Goal: Task Accomplishment & Management: Complete application form

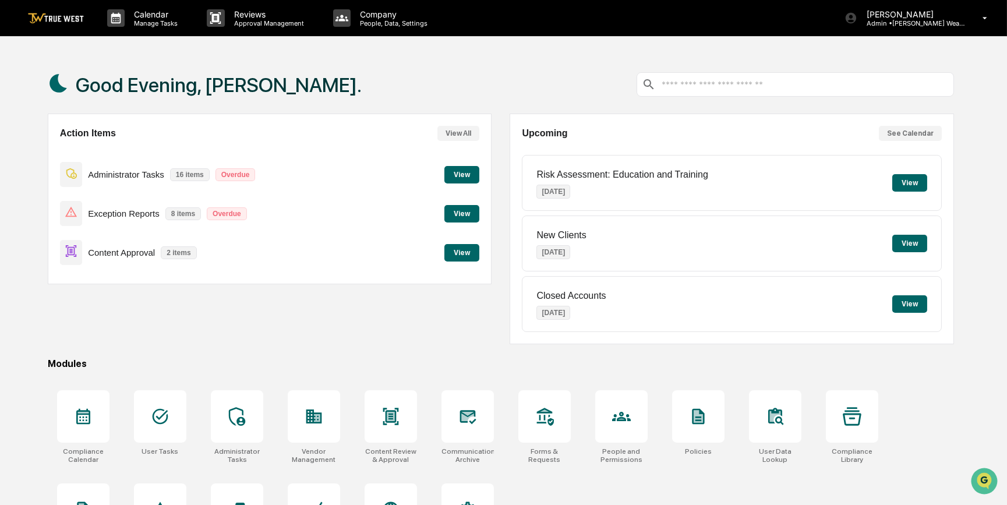
click at [463, 252] on button "View" at bounding box center [462, 252] width 35 height 17
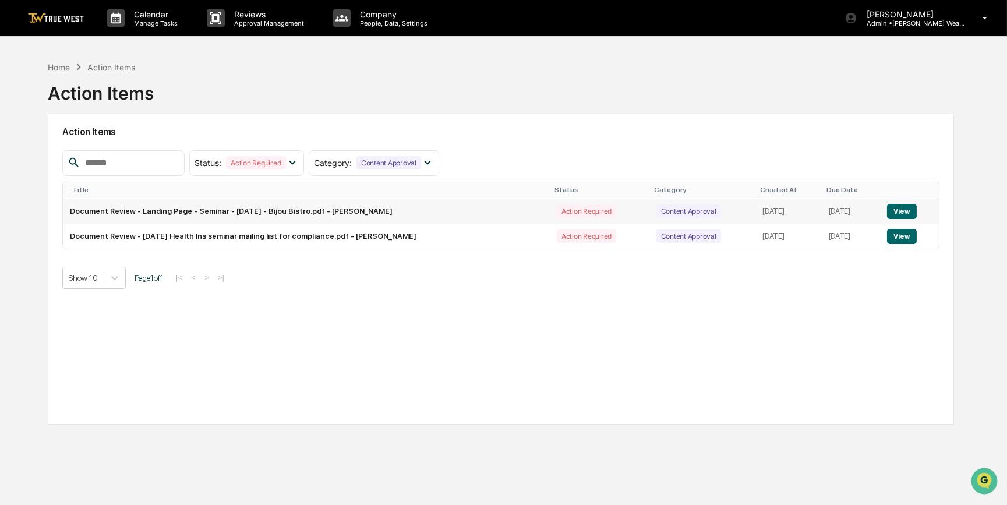
click at [907, 209] on button "View" at bounding box center [902, 211] width 30 height 15
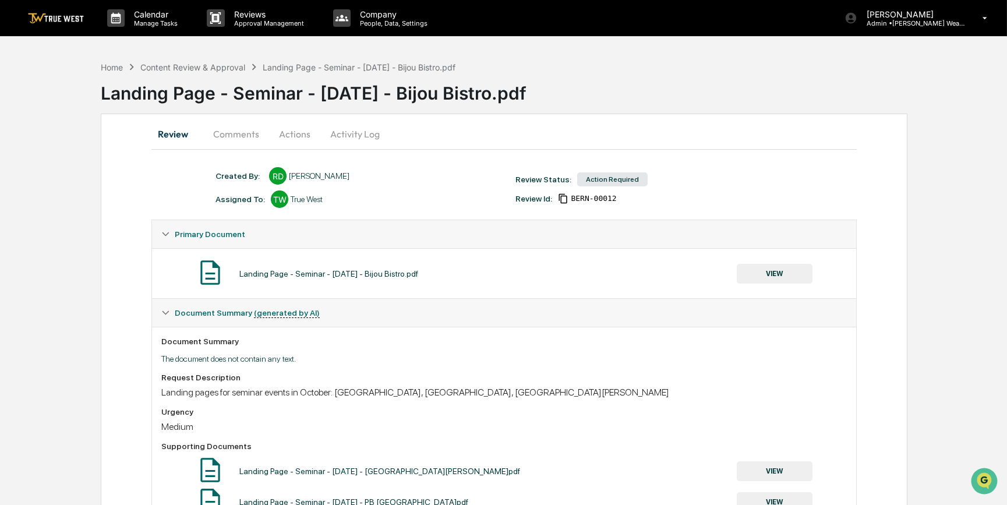
click at [245, 133] on button "Comments" at bounding box center [236, 134] width 65 height 28
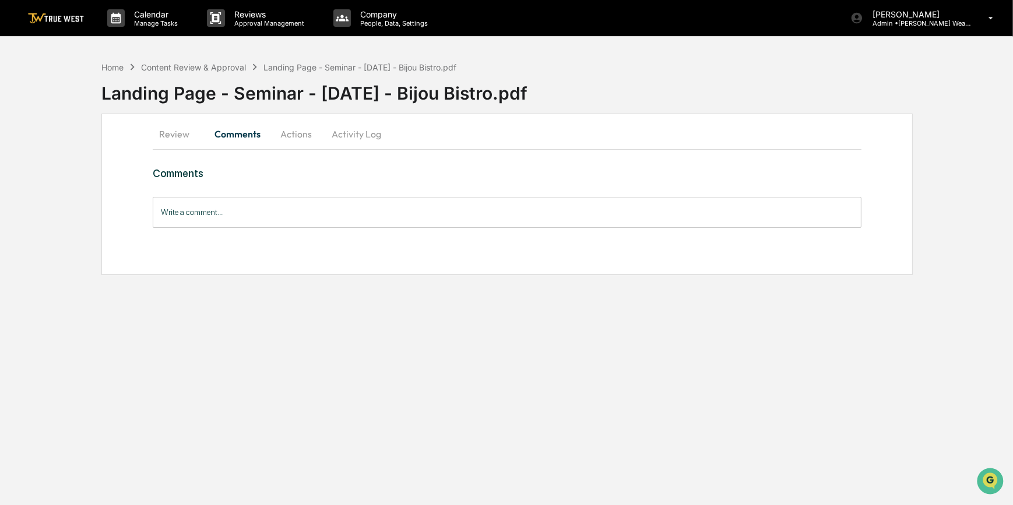
click at [183, 139] on button "Review" at bounding box center [179, 134] width 52 height 28
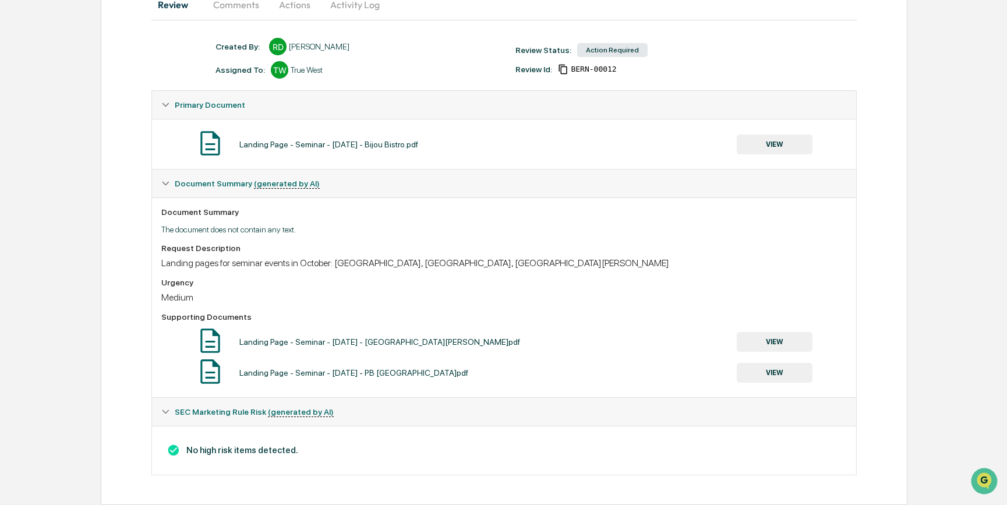
scroll to position [133, 0]
click at [798, 136] on button "VIEW" at bounding box center [775, 145] width 76 height 20
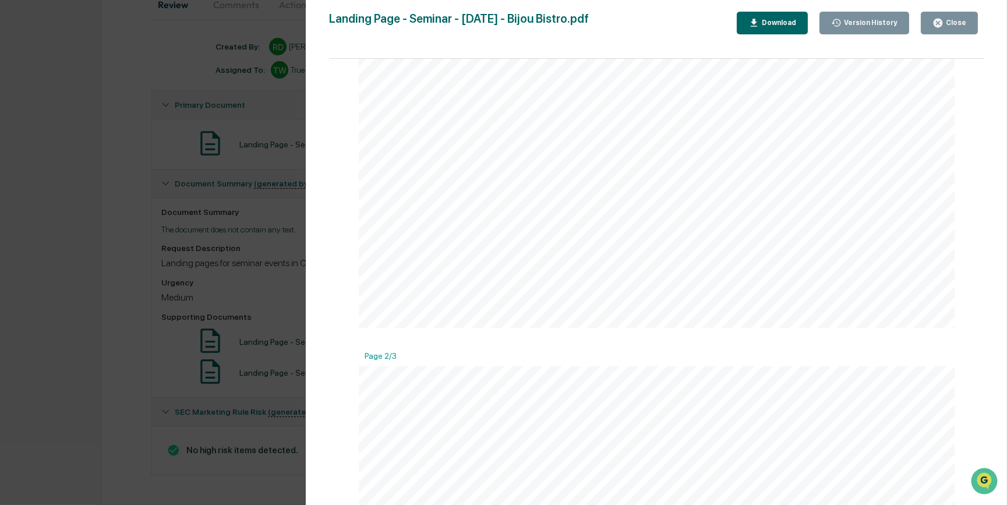
scroll to position [211, 0]
click at [55, 307] on div "Version History [DATE] 07:06 PM [PERSON_NAME] Landing Page - Seminar - [DATE] -…" at bounding box center [503, 252] width 1007 height 505
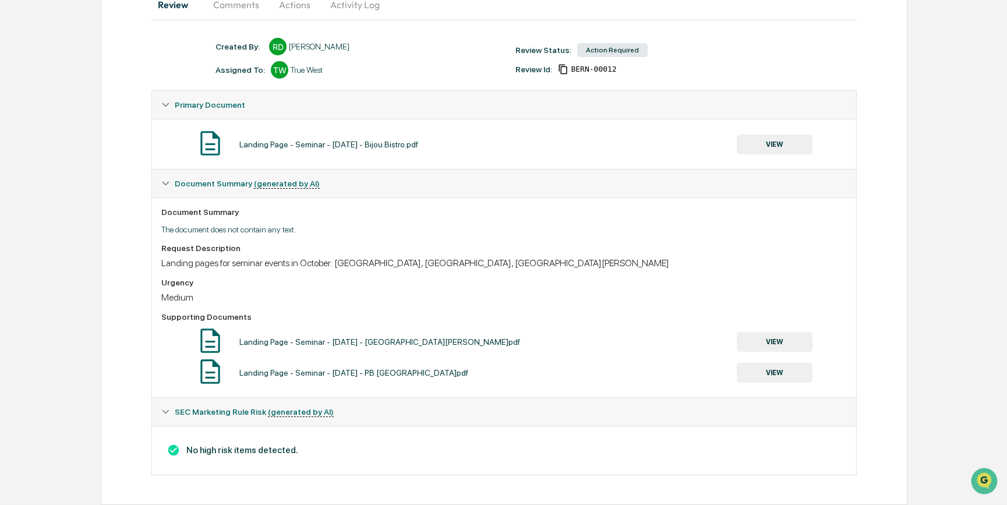
click at [782, 341] on button "VIEW" at bounding box center [775, 342] width 76 height 20
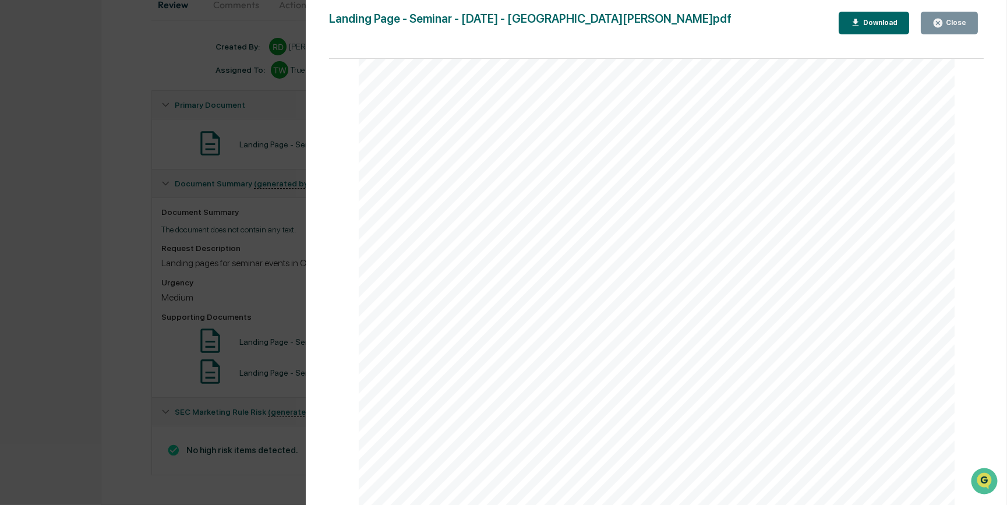
scroll to position [1218, 0]
click at [122, 361] on div "Version History [DATE] 07:06 PM [PERSON_NAME] Landing Page - Seminar - [DATE] -…" at bounding box center [503, 252] width 1007 height 505
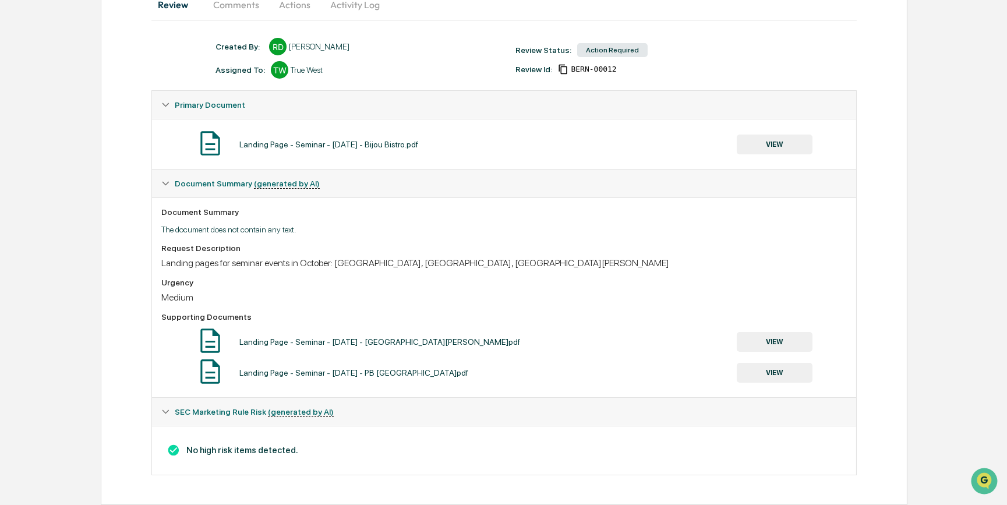
click at [775, 378] on button "VIEW" at bounding box center [775, 373] width 76 height 20
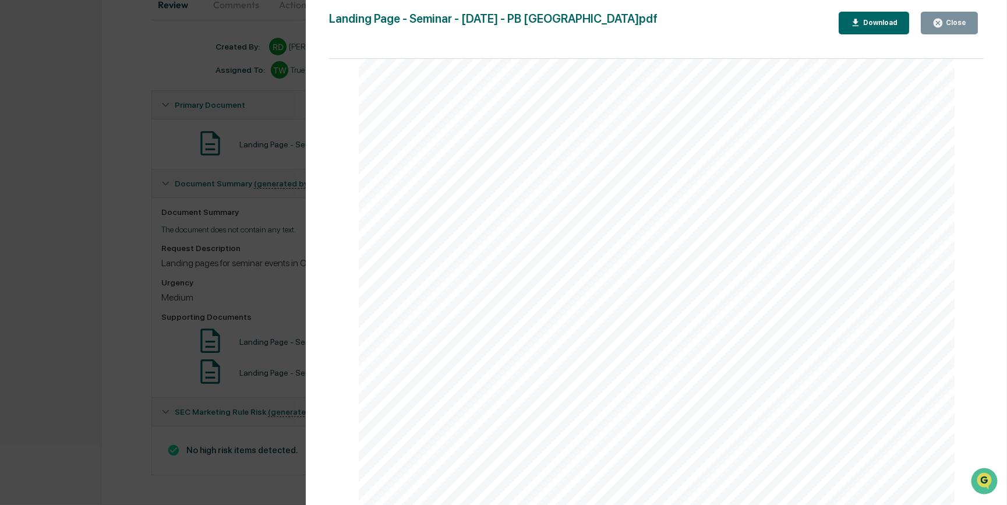
scroll to position [265, 0]
click at [59, 316] on div "Version History 09/16/2025, 07:06 PM Rece Dietrich Landing Page - Seminar - Oct…" at bounding box center [503, 252] width 1007 height 505
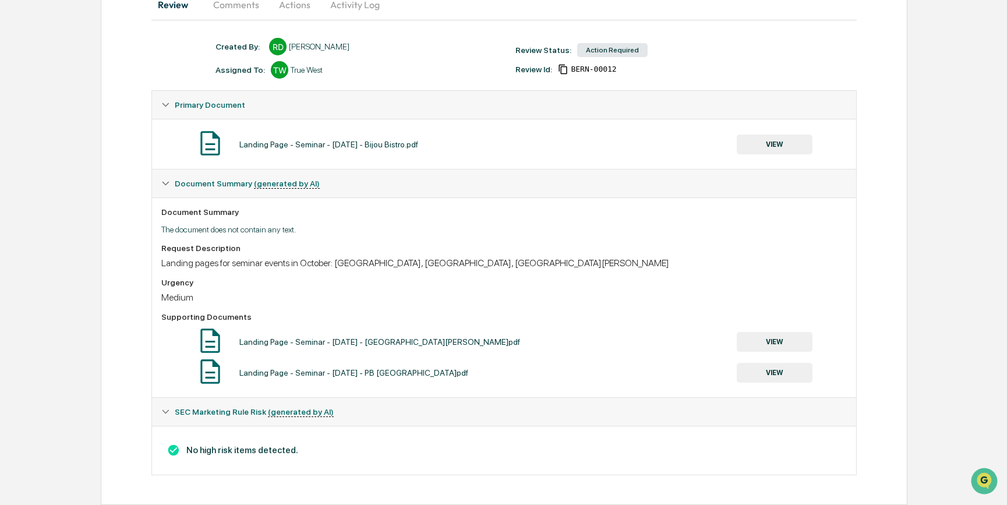
drag, startPoint x: 84, startPoint y: 239, endPoint x: 63, endPoint y: 239, distance: 21.0
click at [84, 239] on div "Home Content Review & Approval Landing Page - Seminar - October 2025 - Bijou Bi…" at bounding box center [503, 215] width 1007 height 579
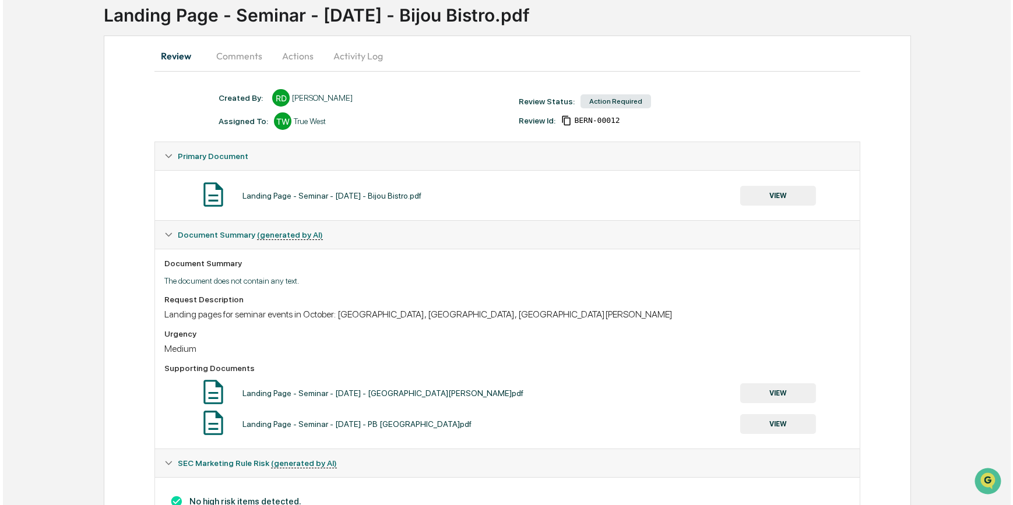
scroll to position [0, 0]
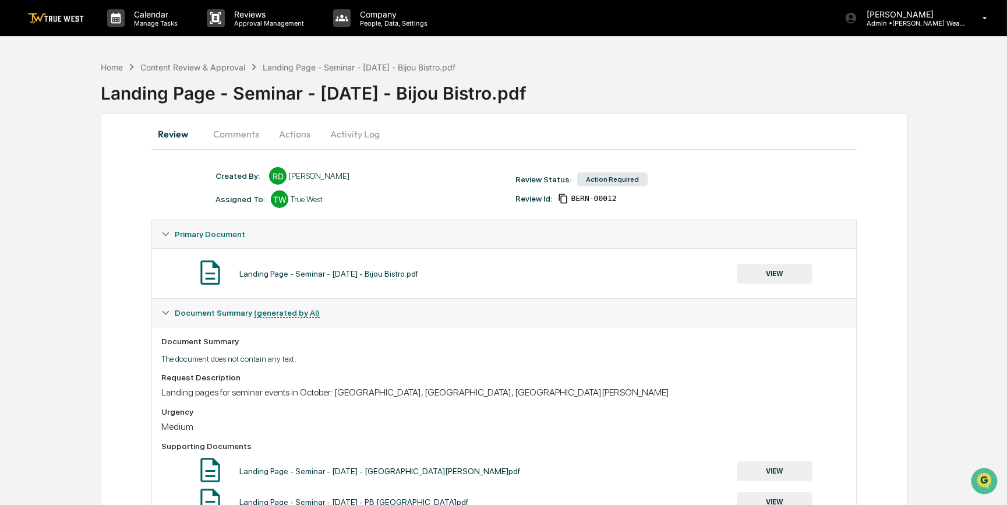
click at [276, 132] on button "Actions" at bounding box center [295, 134] width 52 height 28
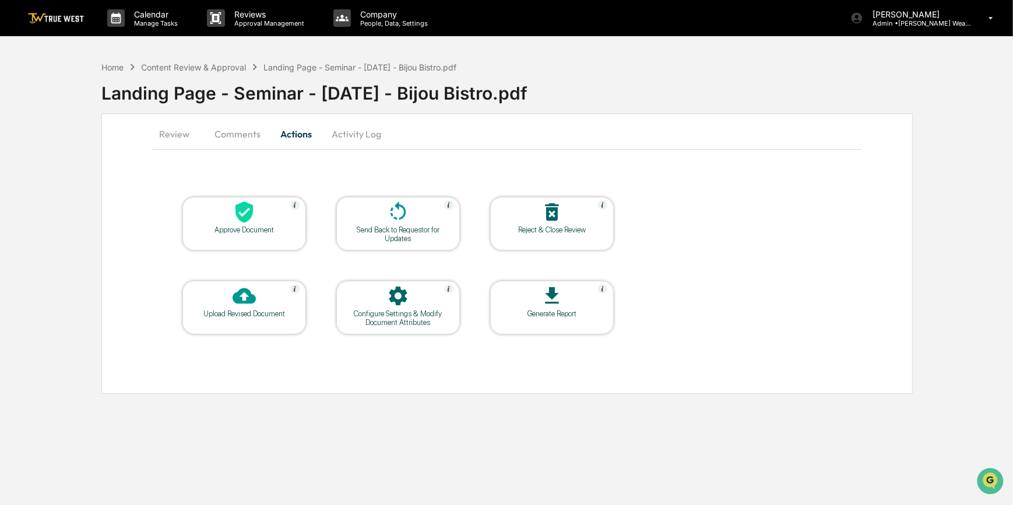
click at [269, 223] on div at bounding box center [244, 212] width 117 height 25
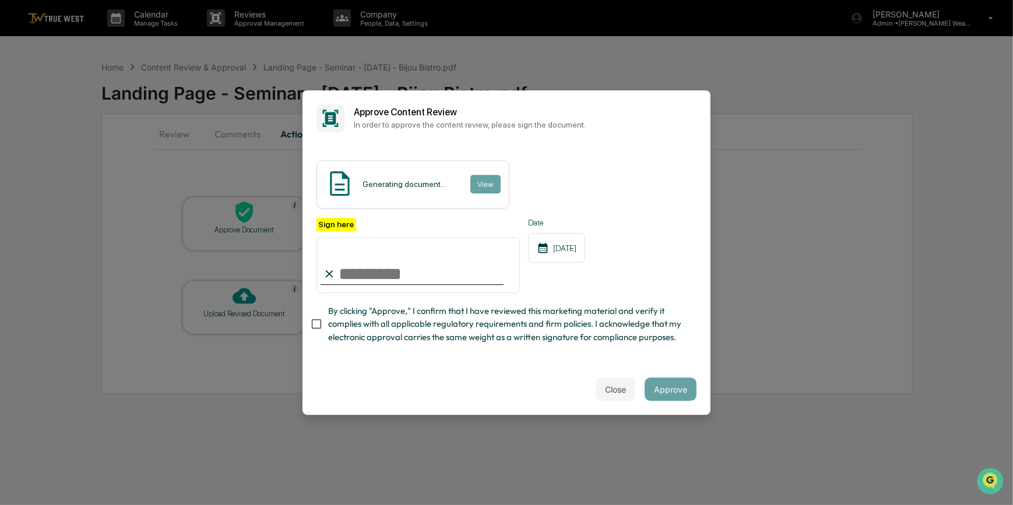
drag, startPoint x: 381, startPoint y: 266, endPoint x: 385, endPoint y: 291, distance: 25.3
click at [381, 266] on input "Sign here" at bounding box center [417, 265] width 203 height 56
type input "*********"
click at [492, 181] on button "View" at bounding box center [485, 184] width 30 height 19
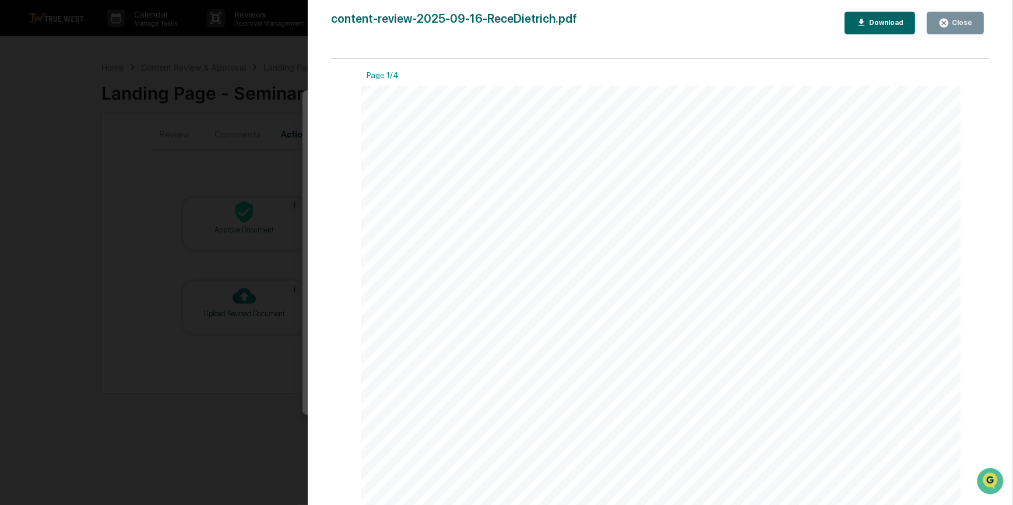
click at [222, 136] on div "Version History 09/17/2025, 10:28 PM Carliss Marshall content-review-2025-09-16…" at bounding box center [506, 252] width 1013 height 505
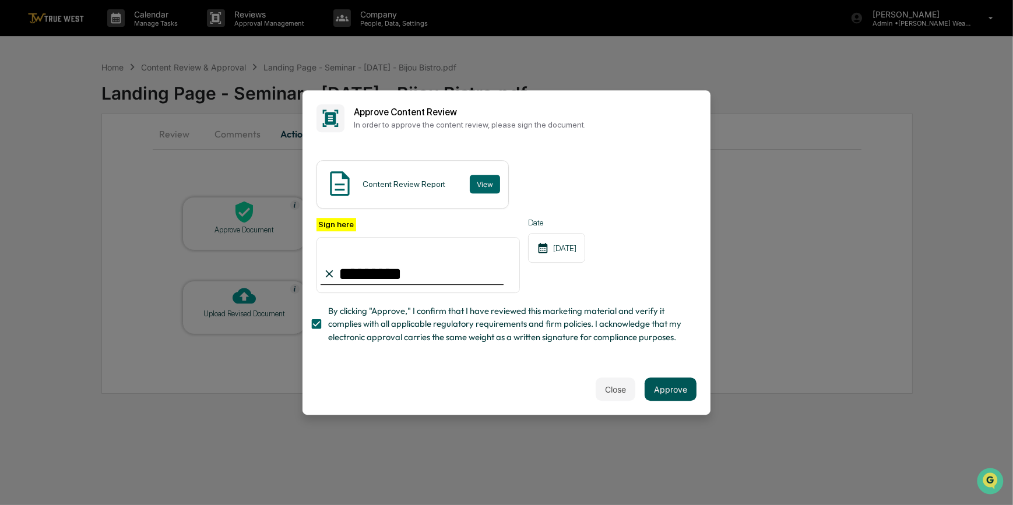
click at [674, 390] on button "Approve" at bounding box center [670, 389] width 52 height 23
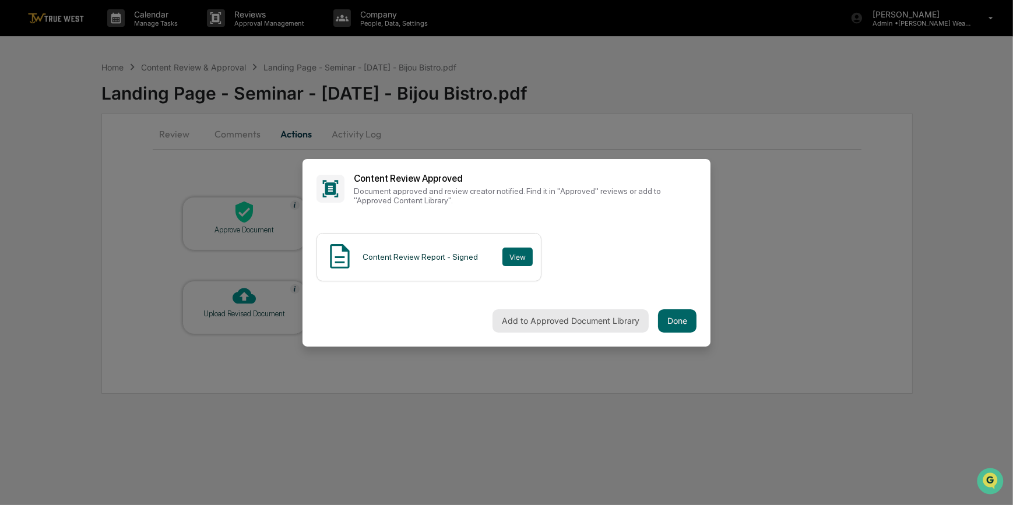
click at [576, 319] on button "Add to Approved Document Library" at bounding box center [570, 320] width 156 height 23
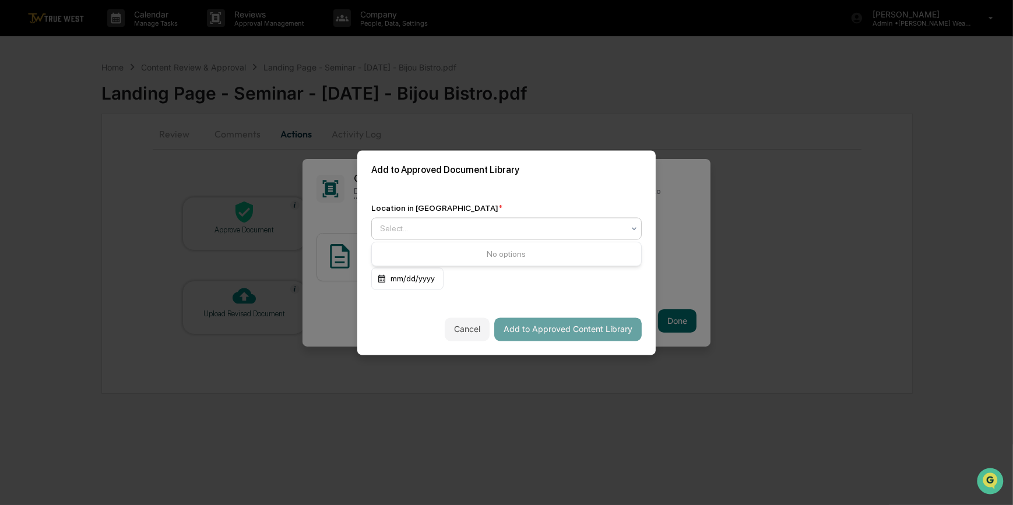
click at [396, 232] on div at bounding box center [502, 229] width 244 height 12
click at [421, 192] on div "Location in Library * Select... Expiration Date (optional) mm/dd/yyyy" at bounding box center [506, 246] width 298 height 114
click at [408, 221] on div "Select..." at bounding box center [501, 228] width 255 height 16
click at [460, 203] on div "Location in Library *" at bounding box center [506, 207] width 270 height 9
click at [371, 231] on div "Select..." at bounding box center [506, 228] width 270 height 22
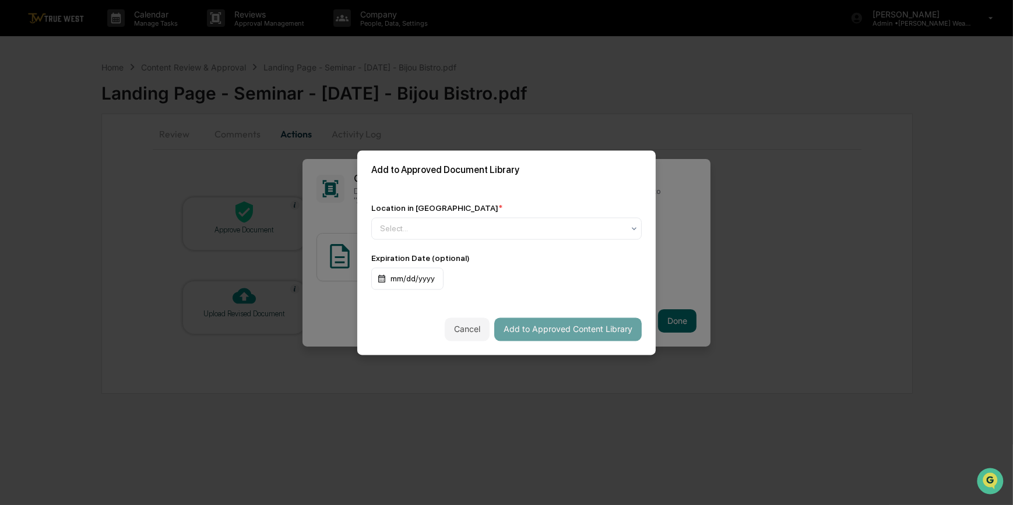
click at [460, 200] on div "Location in Library * Select... Expiration Date (optional) mm/dd/yyyy" at bounding box center [506, 246] width 298 height 114
click at [385, 232] on div at bounding box center [502, 229] width 244 height 12
click at [518, 184] on div "Add to Approved Document Library" at bounding box center [506, 169] width 298 height 39
click at [400, 225] on div at bounding box center [502, 229] width 244 height 12
click at [436, 200] on div "Location in Library * Use Up and Down to choose options, press Enter to select …" at bounding box center [506, 246] width 298 height 114
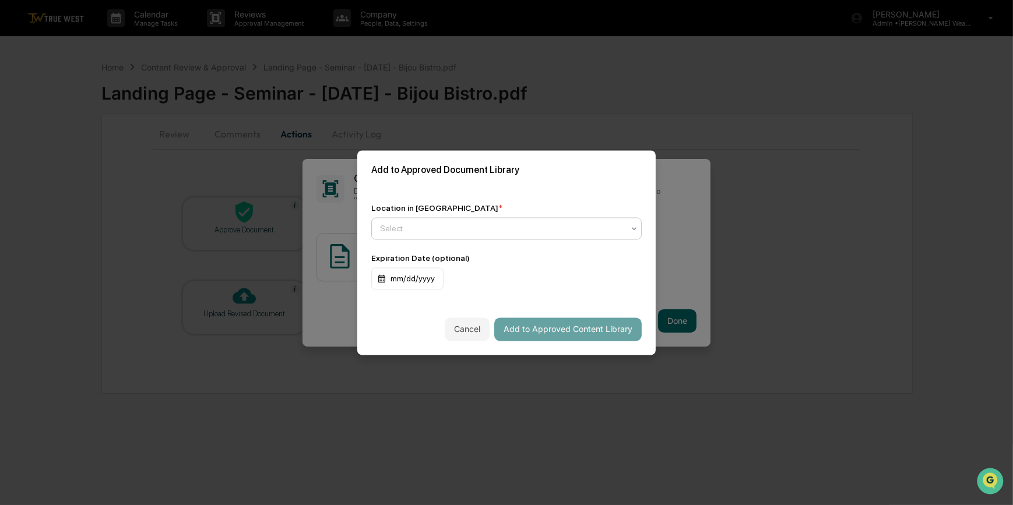
click at [408, 225] on div at bounding box center [502, 229] width 244 height 12
click at [452, 190] on div "Location in Library * Use Up and Down to choose options, press Enter to select …" at bounding box center [506, 246] width 298 height 114
click at [394, 226] on div at bounding box center [502, 229] width 244 height 12
click at [484, 197] on div "Location in Library * Use Up and Down to choose options, press Enter to select …" at bounding box center [506, 246] width 298 height 114
click at [415, 229] on div at bounding box center [502, 229] width 244 height 12
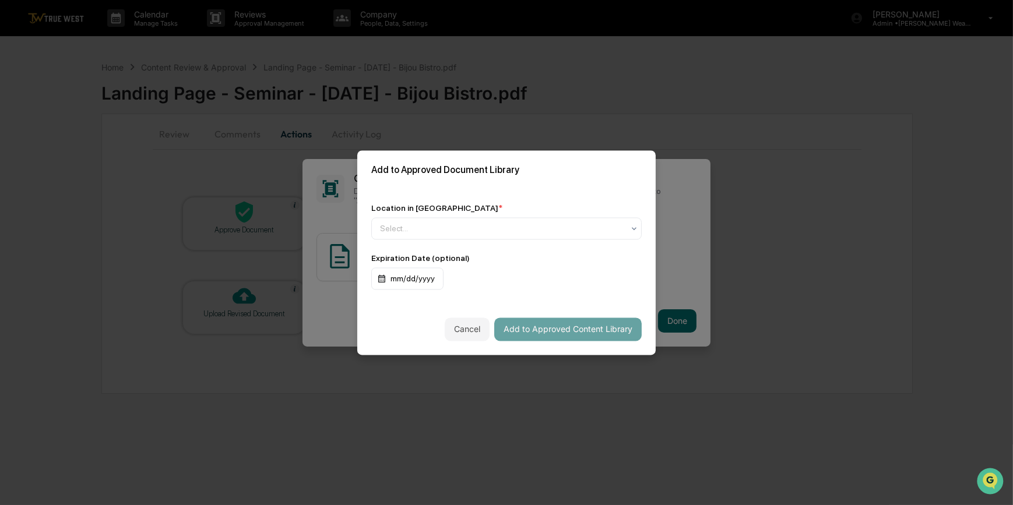
click at [492, 185] on div "Add to Approved Document Library" at bounding box center [506, 169] width 298 height 39
click at [450, 229] on div at bounding box center [502, 229] width 244 height 12
click at [443, 257] on div "Approved Content Library" at bounding box center [506, 256] width 269 height 23
click at [574, 329] on button "Add to Approved Content Library" at bounding box center [567, 329] width 147 height 23
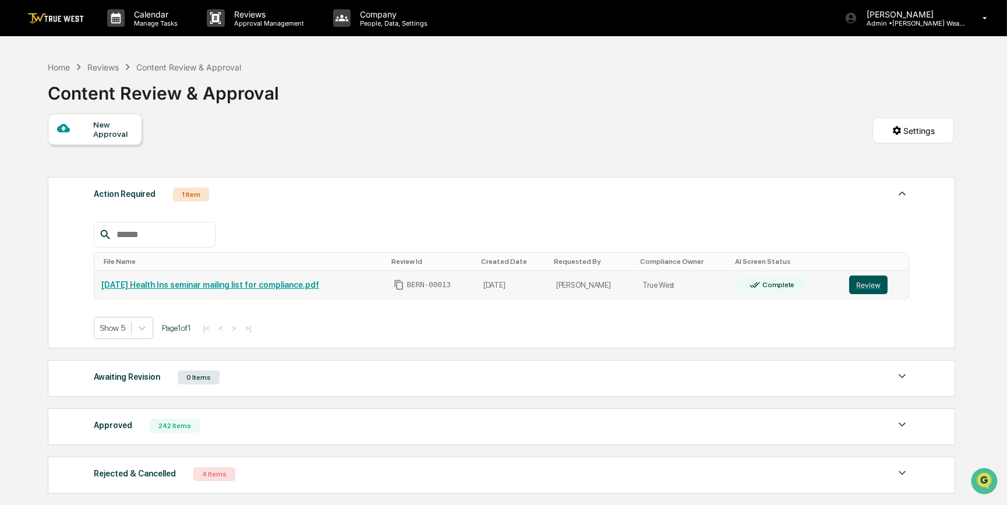
click at [876, 291] on button "Review" at bounding box center [868, 285] width 38 height 19
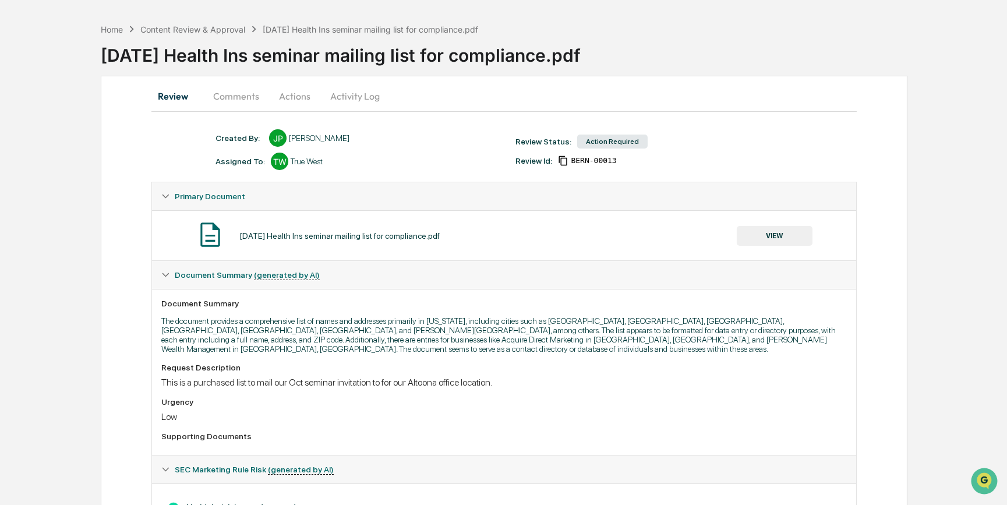
scroll to position [91, 0]
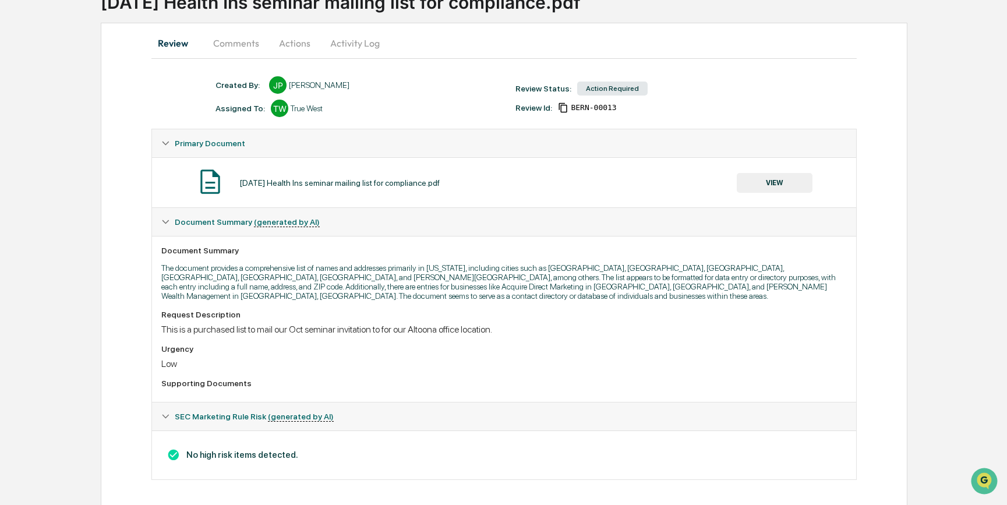
click at [789, 179] on button "VIEW" at bounding box center [775, 183] width 76 height 20
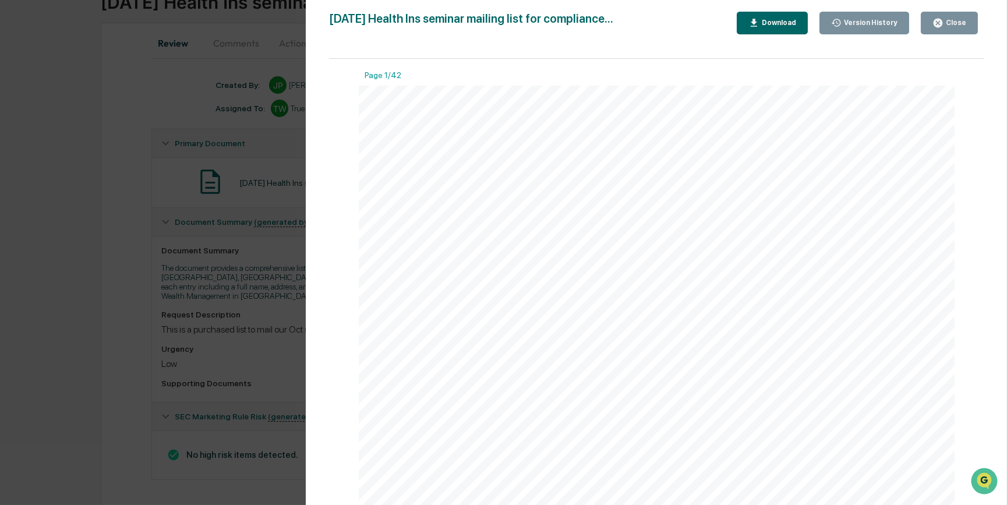
click at [103, 262] on div "Version History 09/17/2025, 12:48 PM Janelle Patenaude October 2025 Health Ins …" at bounding box center [503, 252] width 1007 height 505
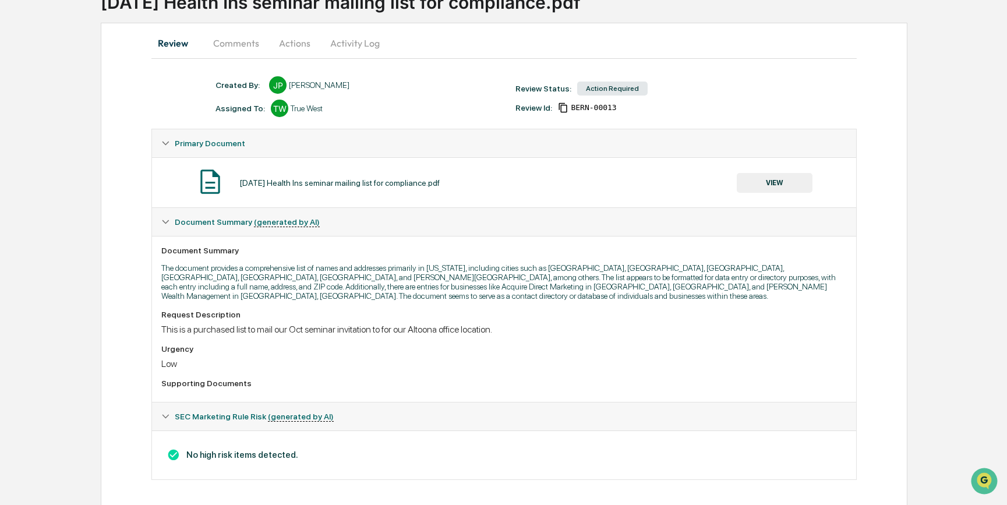
click at [287, 41] on button "Actions" at bounding box center [295, 43] width 52 height 28
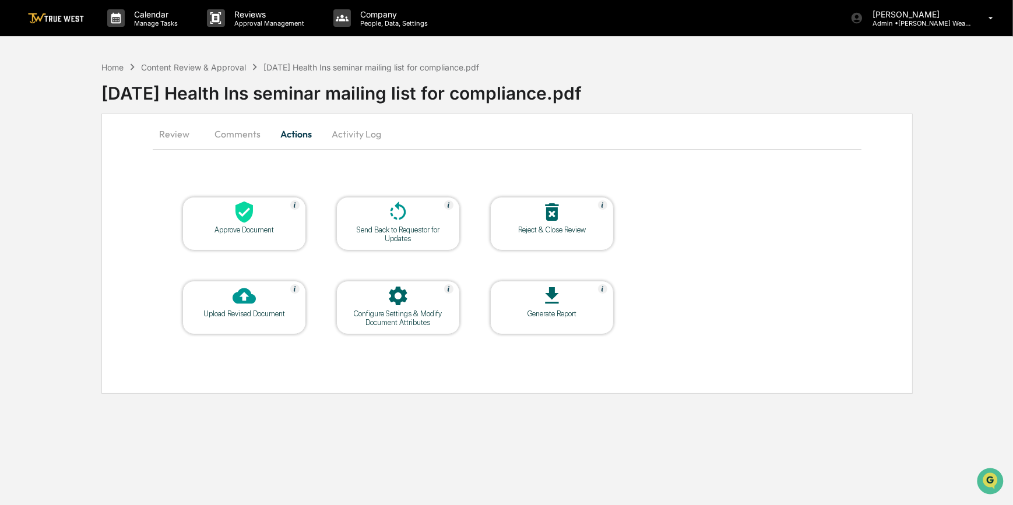
click at [247, 225] on div "Approve Document" at bounding box center [244, 229] width 105 height 9
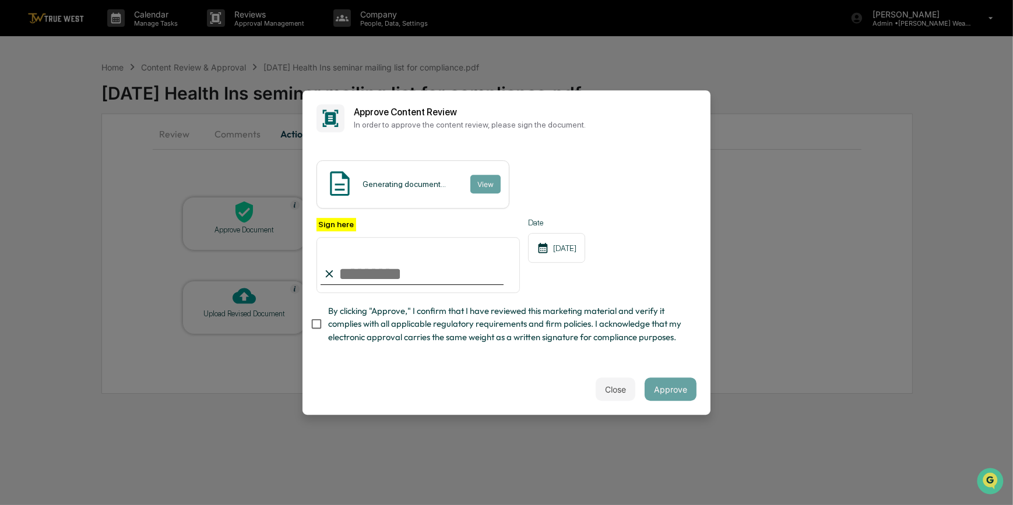
click at [419, 279] on input "Sign here" at bounding box center [417, 265] width 203 height 56
type input "*********"
click at [491, 182] on button "View" at bounding box center [485, 184] width 30 height 19
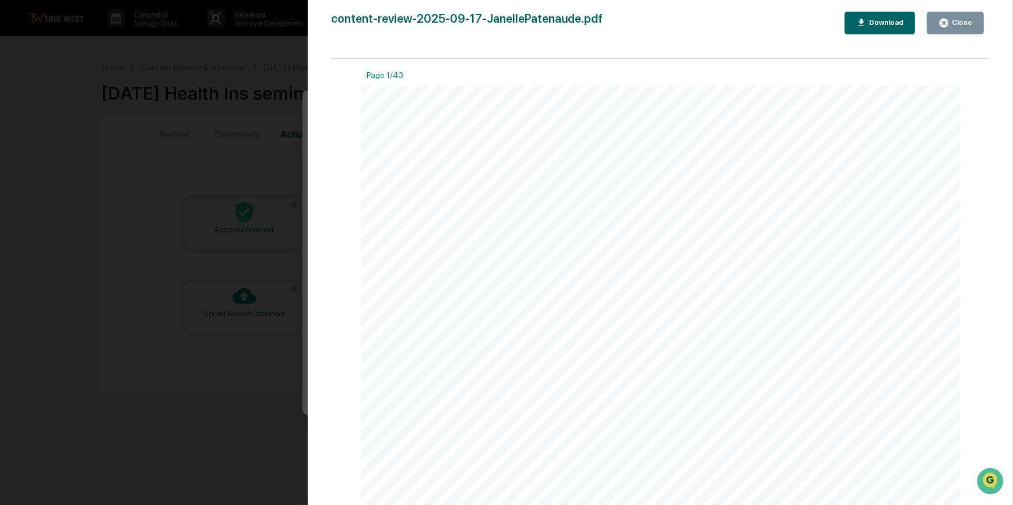
click at [249, 158] on div "Version History 09/17/2025, 10:29 PM Carliss Marshall content-review-2025-09-17…" at bounding box center [506, 252] width 1013 height 505
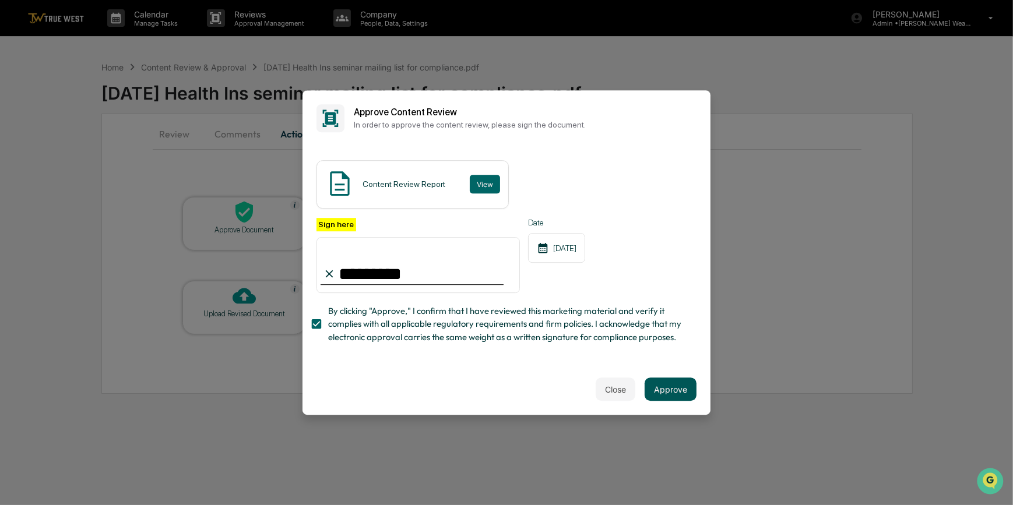
click at [675, 392] on button "Approve" at bounding box center [670, 389] width 52 height 23
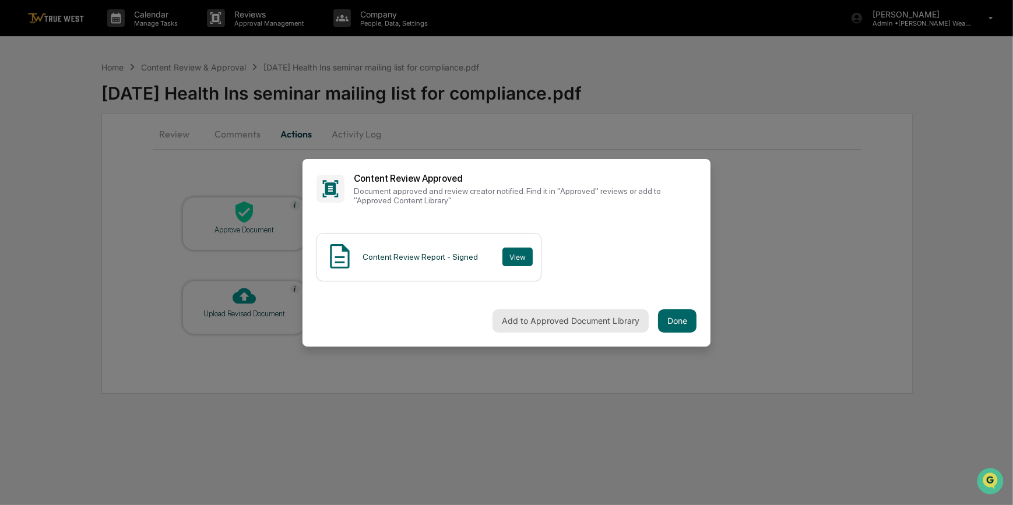
click at [553, 321] on button "Add to Approved Document Library" at bounding box center [570, 320] width 156 height 23
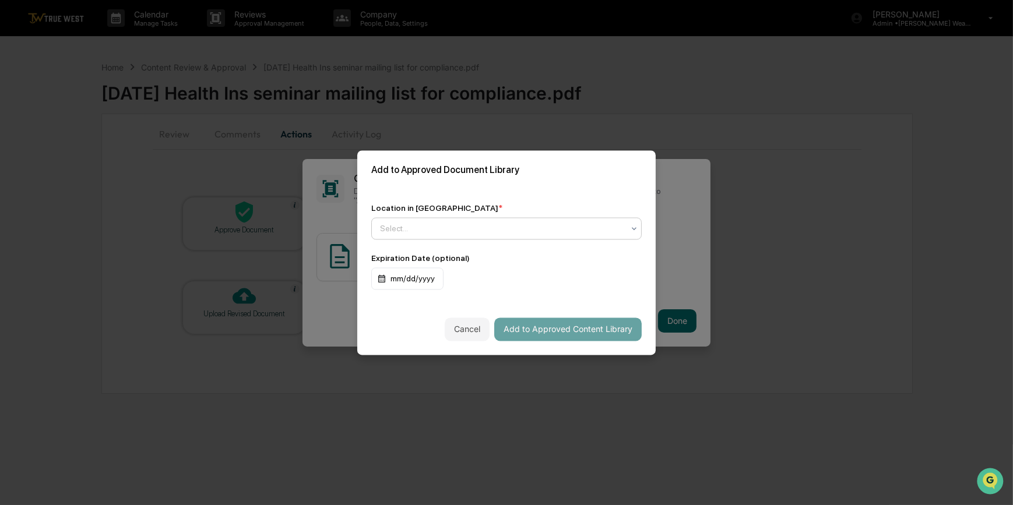
click at [392, 227] on div at bounding box center [502, 229] width 244 height 12
click at [425, 253] on div "Approved Content Library" at bounding box center [506, 256] width 269 height 23
click at [590, 337] on button "Add to Approved Content Library" at bounding box center [567, 329] width 147 height 23
